Goal: Transaction & Acquisition: Purchase product/service

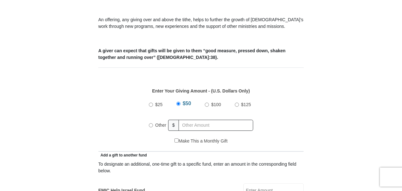
scroll to position [318, 0]
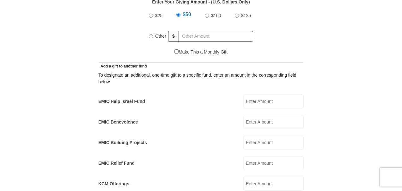
click at [207, 14] on input "$100" at bounding box center [207, 16] width 4 height 4
radio input "true"
click at [207, 13] on input "$100" at bounding box center [206, 15] width 4 height 4
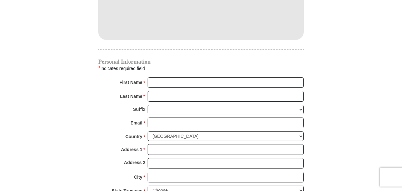
scroll to position [592, 0]
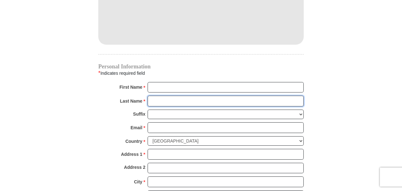
click at [200, 95] on input "Last Name *" at bounding box center [226, 100] width 156 height 11
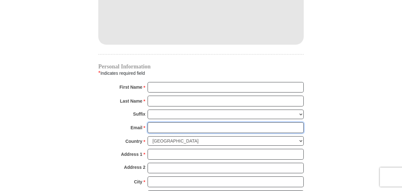
click at [203, 122] on input "Email *" at bounding box center [226, 127] width 156 height 11
type input "[EMAIL_ADDRESS][DOMAIN_NAME]"
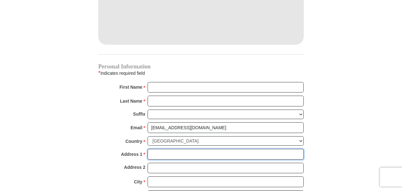
type input "[STREET_ADDRESS]"
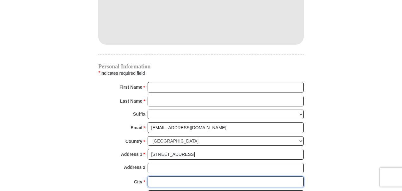
type input "[GEOGRAPHIC_DATA]"
select select "[GEOGRAPHIC_DATA]"
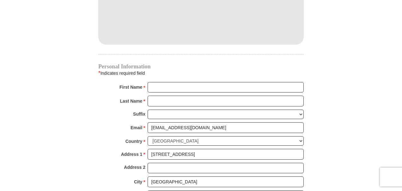
type input "76135-9056"
type input "8174846700"
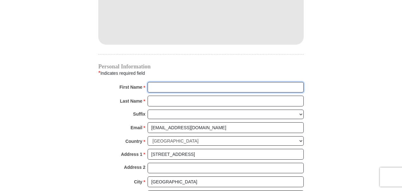
click at [175, 82] on input "First Name *" at bounding box center [226, 87] width 156 height 11
type input "[PERSON_NAME] & [PERSON_NAME]"
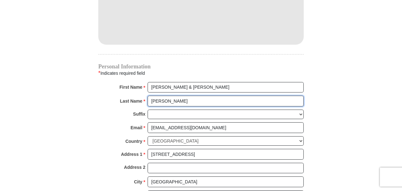
type input "[PERSON_NAME]"
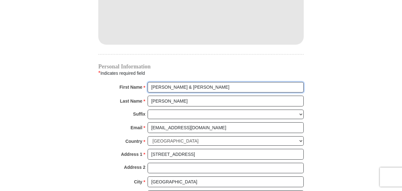
type input "[PERSON_NAME] & [PERSON_NAME]"
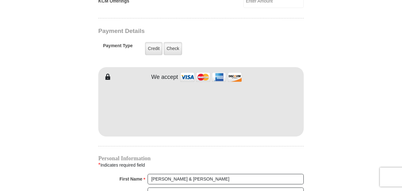
scroll to position [497, 0]
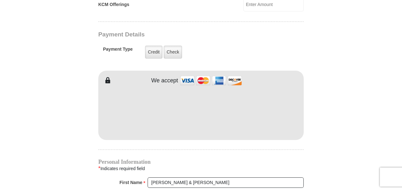
type input "[PHONE_NUMBER]"
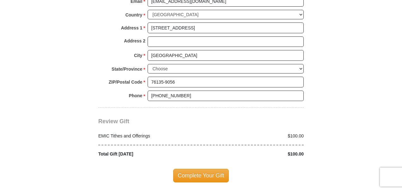
scroll to position [704, 0]
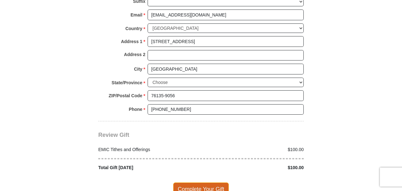
click at [206, 182] on span "Complete Your Gift" at bounding box center [201, 188] width 56 height 13
